Goal: Use online tool/utility: Utilize a website feature to perform a specific function

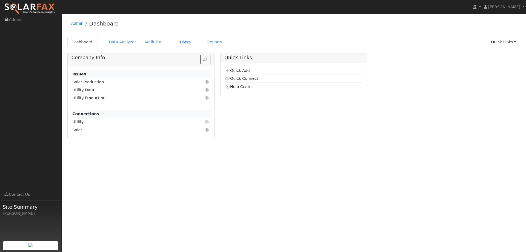
click at [179, 40] on link "Users" at bounding box center [185, 42] width 19 height 10
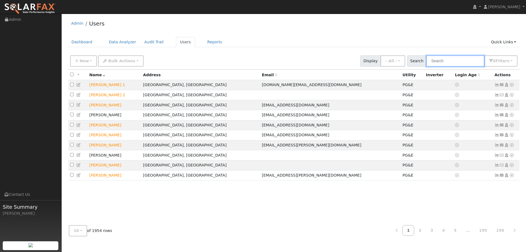
click at [442, 58] on input "text" at bounding box center [456, 60] width 58 height 11
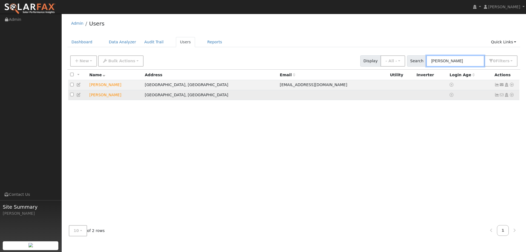
type input "wade"
click at [514, 96] on icon at bounding box center [512, 95] width 5 height 4
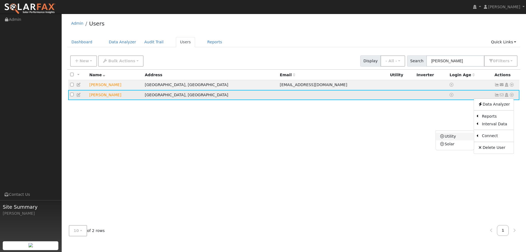
click at [470, 137] on link "Utility" at bounding box center [455, 137] width 38 height 8
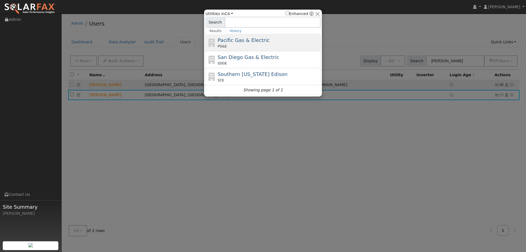
click at [269, 44] on div "PG&E" at bounding box center [269, 46] width 102 height 5
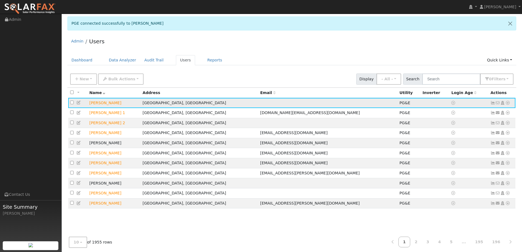
click at [507, 103] on icon at bounding box center [507, 103] width 5 height 4
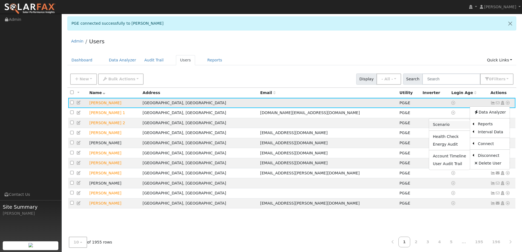
click at [453, 127] on link "Scenario" at bounding box center [449, 125] width 41 height 8
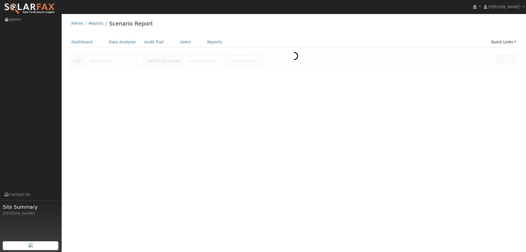
type input "[PERSON_NAME]"
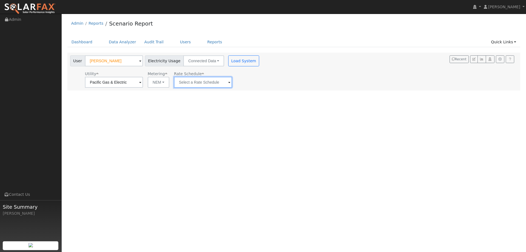
click at [201, 86] on input "text" at bounding box center [203, 82] width 58 height 11
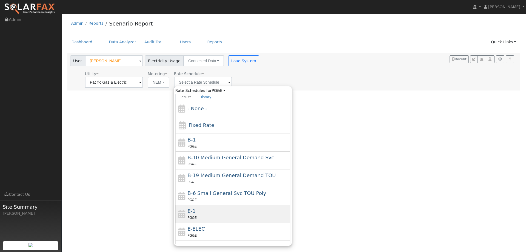
click at [212, 210] on div "E-1 PG&E" at bounding box center [239, 213] width 102 height 13
type input "E-1"
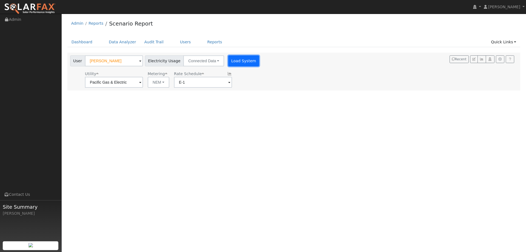
click at [229, 58] on button "Load System" at bounding box center [243, 60] width 31 height 11
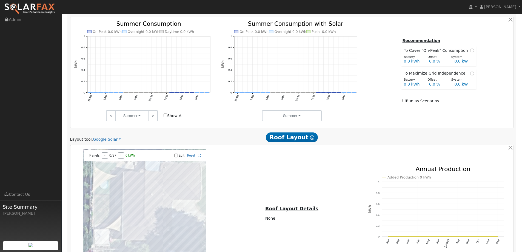
scroll to position [302, 0]
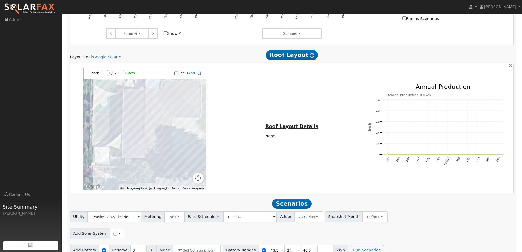
click at [119, 58] on div "Layout tool: Google Solar Google Solar Scanifly Aurora" at bounding box center [142, 57] width 144 height 6
click at [114, 57] on link "Google Solar" at bounding box center [107, 57] width 28 height 6
click at [118, 82] on link "Aurora" at bounding box center [111, 82] width 38 height 8
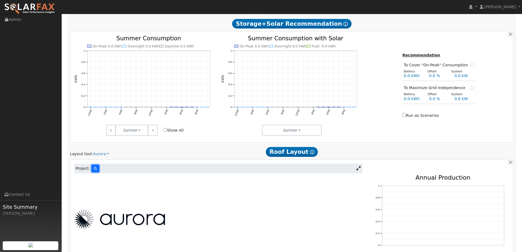
click at [95, 168] on button at bounding box center [96, 168] width 8 height 7
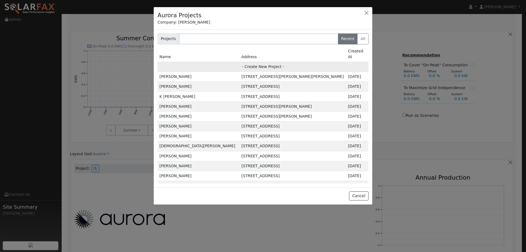
click at [234, 63] on td "- Create New Project -" at bounding box center [263, 67] width 211 height 10
type input "Kelly Wade"
type input "1606 Archer Drive"
type input "Woodland"
type input "CA"
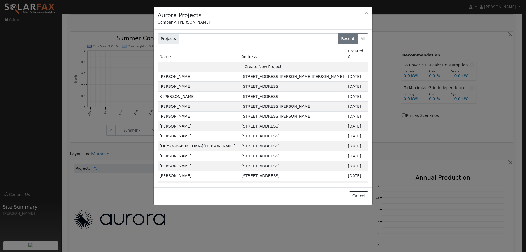
type input "95695"
type input "Design"
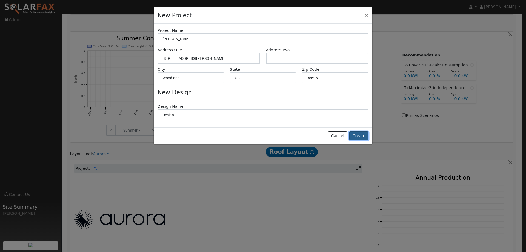
click at [363, 138] on button "Create" at bounding box center [358, 135] width 19 height 9
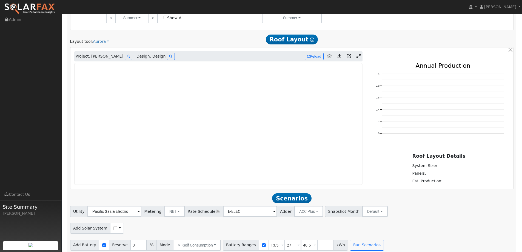
scroll to position [322, 0]
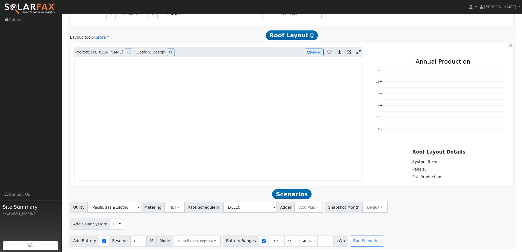
click at [218, 42] on div "Scenario Report Powered by SolarFax ® Energy Consumption Overview Show Help Thi…" at bounding box center [291, 3] width 449 height 491
click at [42, 6] on img at bounding box center [30, 9] width 52 height 12
